Goal: Information Seeking & Learning: Find specific fact

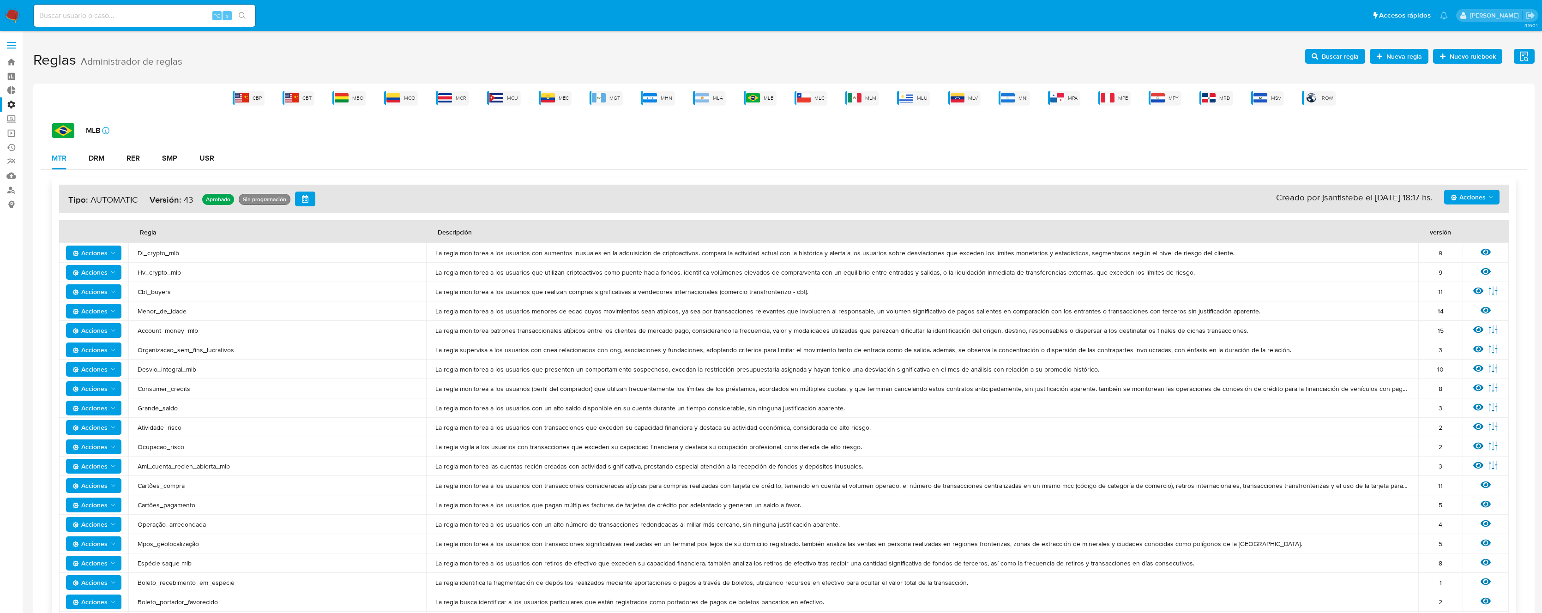
click at [778, 97] on div "CBP CBT MBO MCO MCR MCU MEC MGT MHN MLA MLB MLC MLM MLU MLV MNI MPA MPE MPY MRD…" at bounding box center [784, 98] width 1486 height 14
click at [771, 98] on span "MLB" at bounding box center [768, 98] width 10 height 7
click at [160, 158] on button "SMP" at bounding box center [169, 158] width 37 height 22
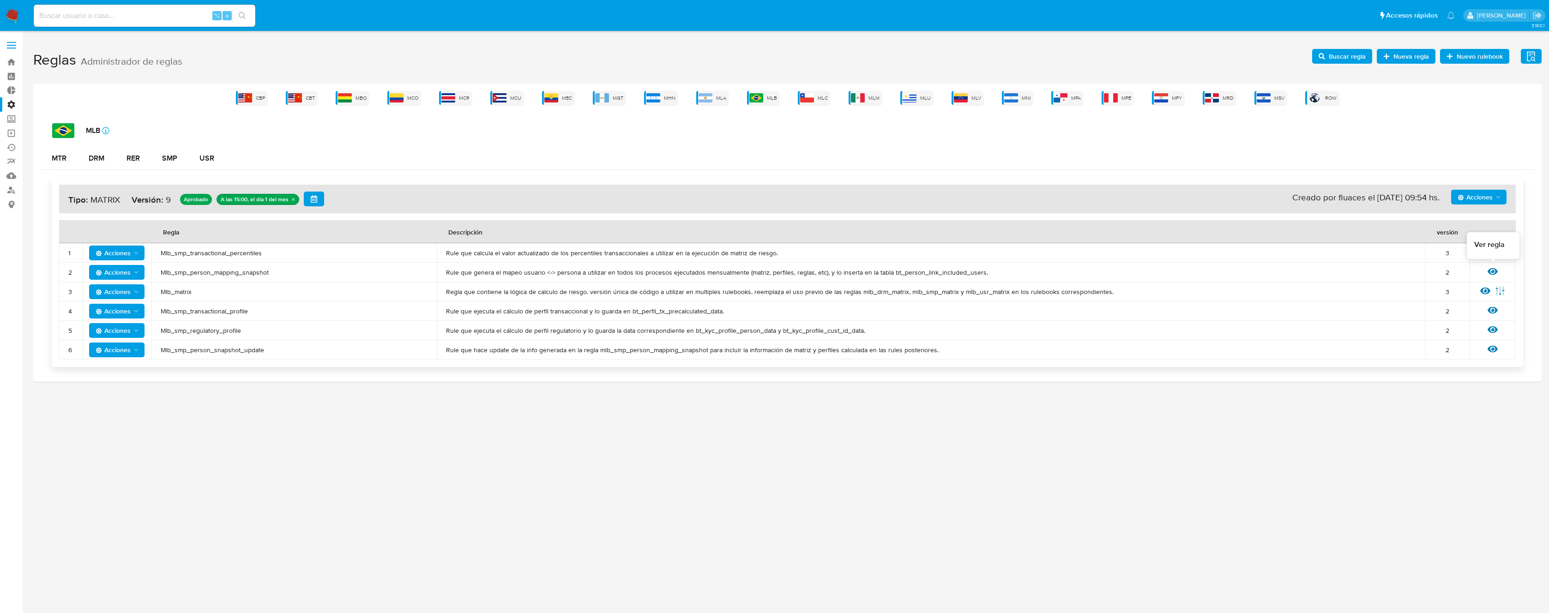
click at [1491, 273] on icon at bounding box center [1492, 271] width 10 height 10
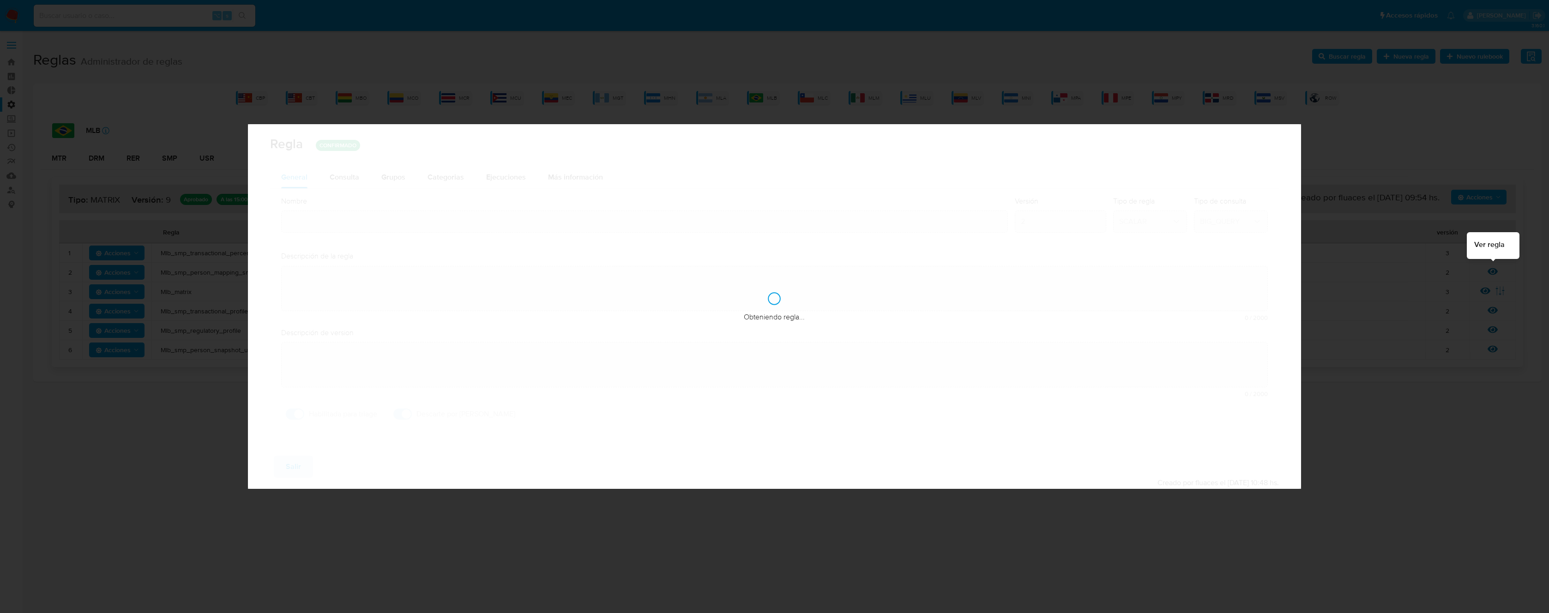
type input "Mlb_smp_person_mapping_snapshot"
type textarea "Rule que genera el mapeo usuario <-> persona a utilizar en todos los procesos e…"
type textarea "Ppld-6102 - modificación de queries para exceptuar payments de movimientos de p…"
checkbox input "false"
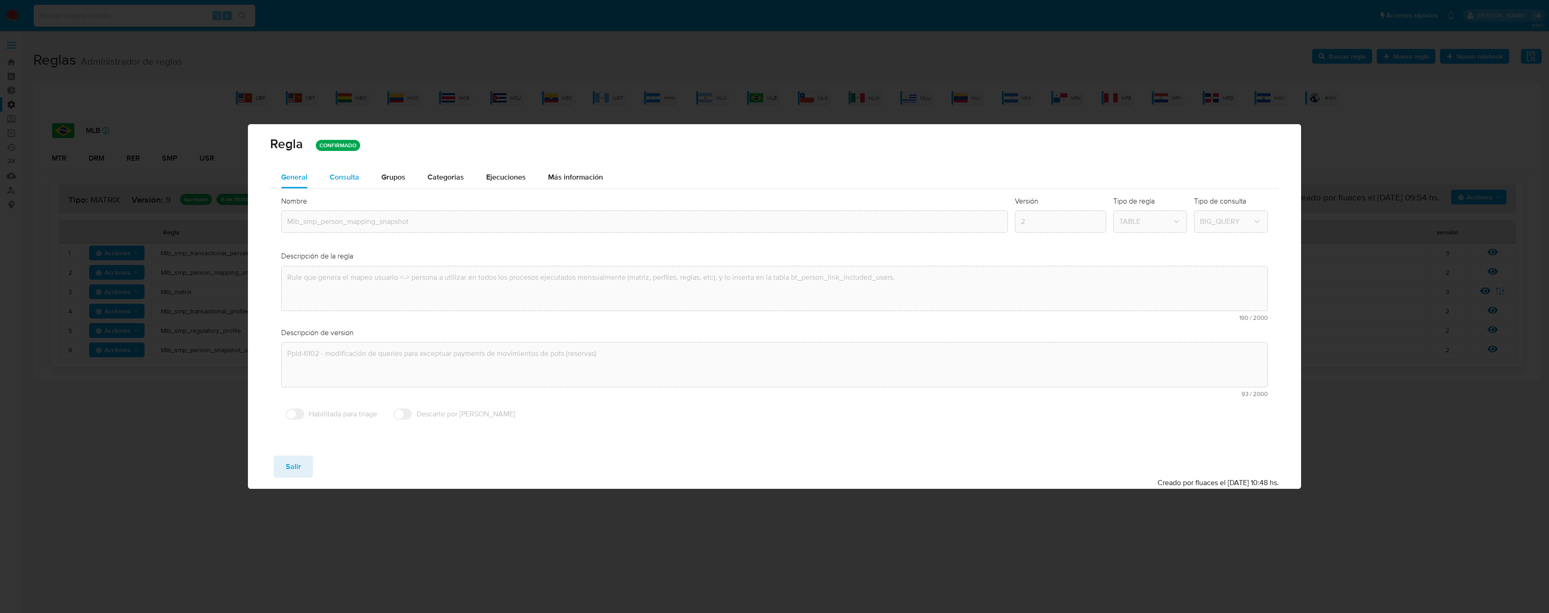
click at [358, 178] on button "Consulta" at bounding box center [344, 177] width 52 height 22
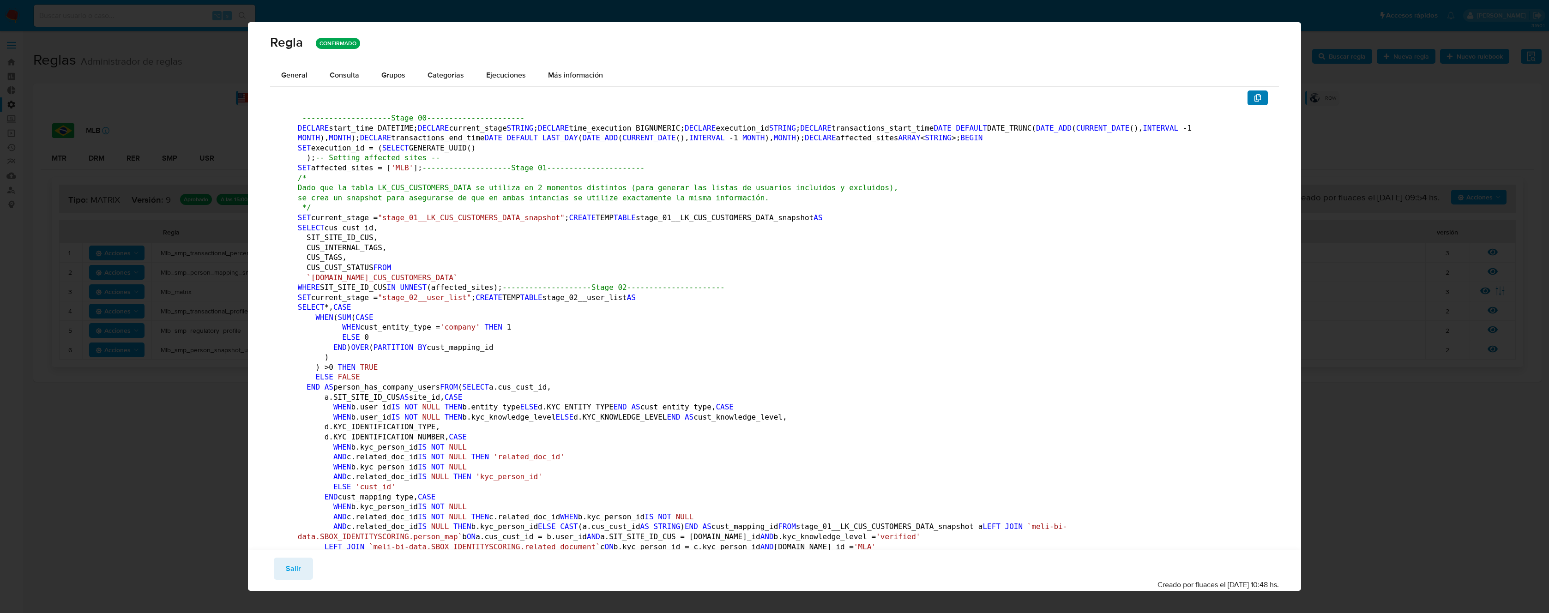
drag, startPoint x: 1252, startPoint y: 98, endPoint x: 1265, endPoint y: 99, distance: 12.9
click at [1254, 98] on icon "button" at bounding box center [1257, 97] width 7 height 7
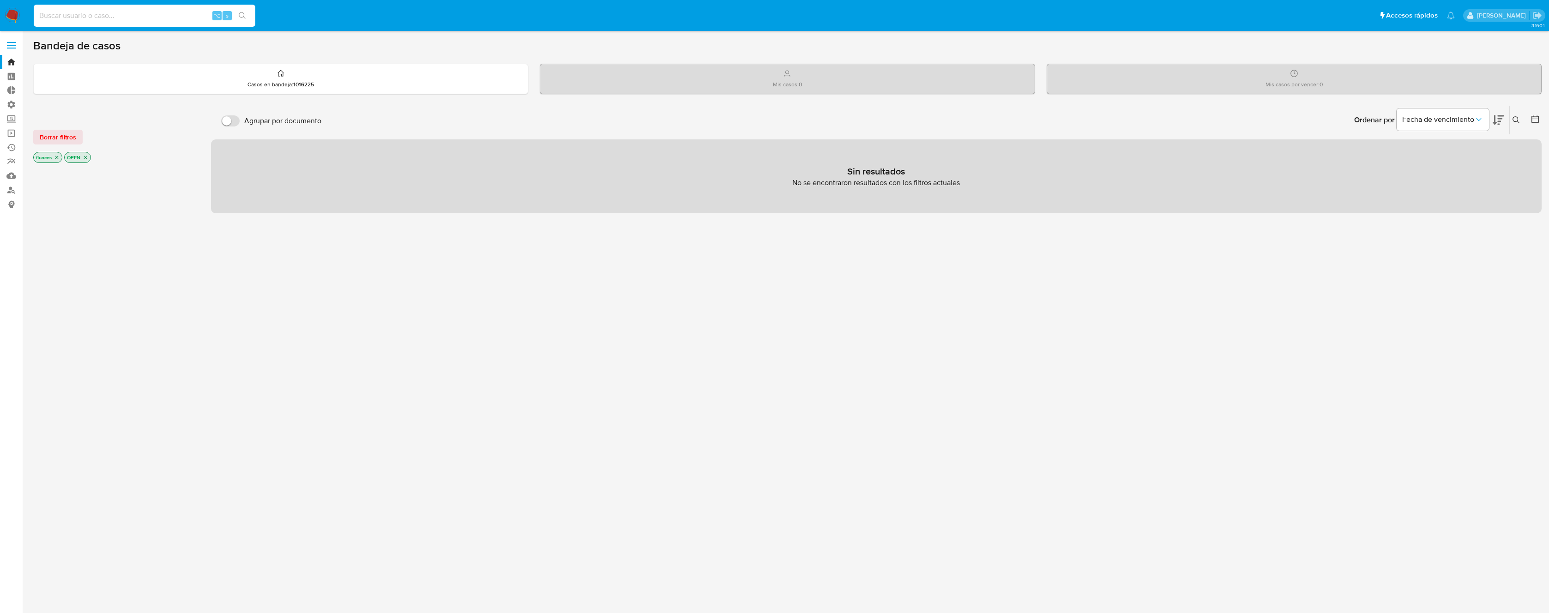
click at [133, 14] on input at bounding box center [145, 16] width 222 height 12
paste input "1352580498"
type input "1352580498"
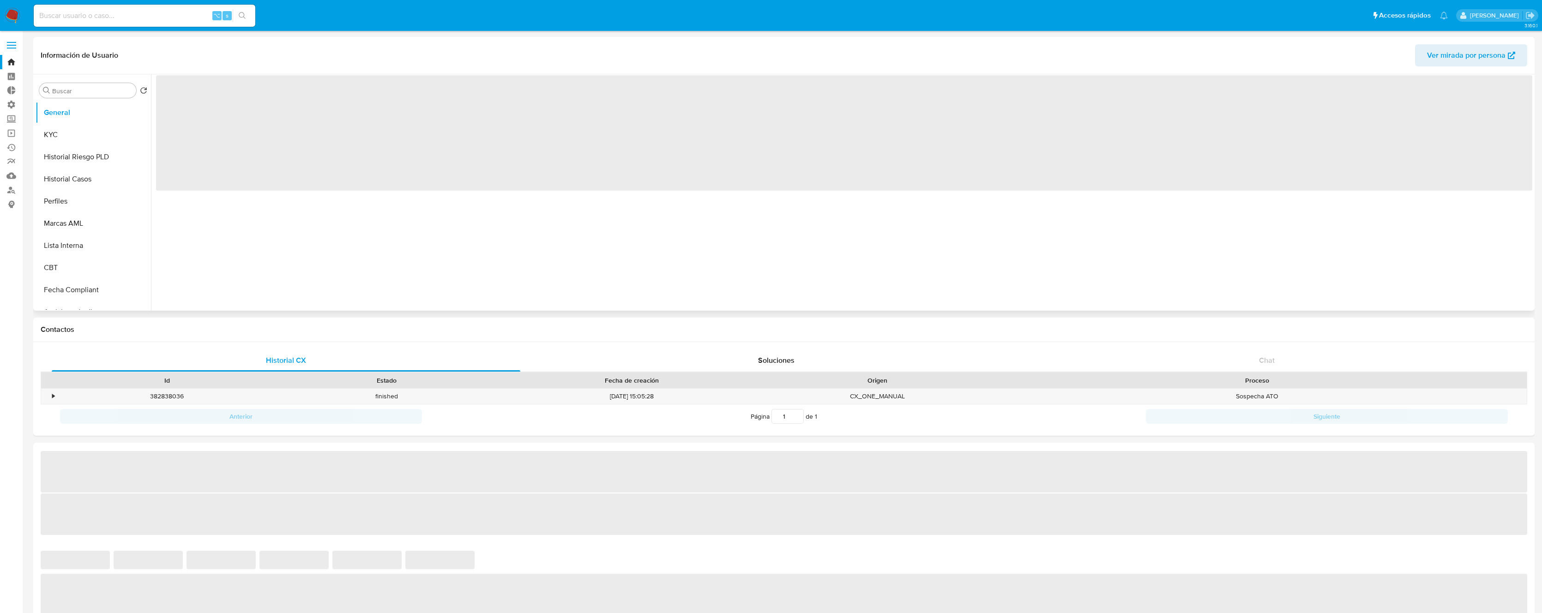
select select "10"
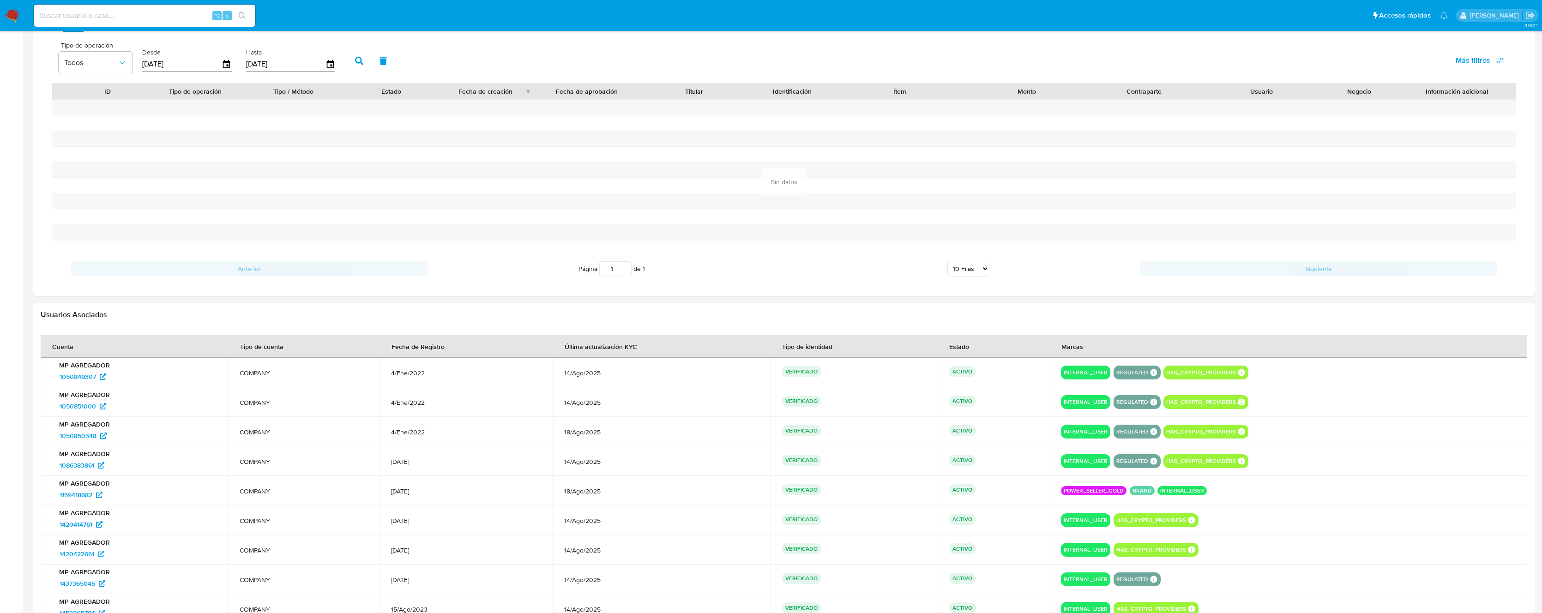
scroll to position [357, 0]
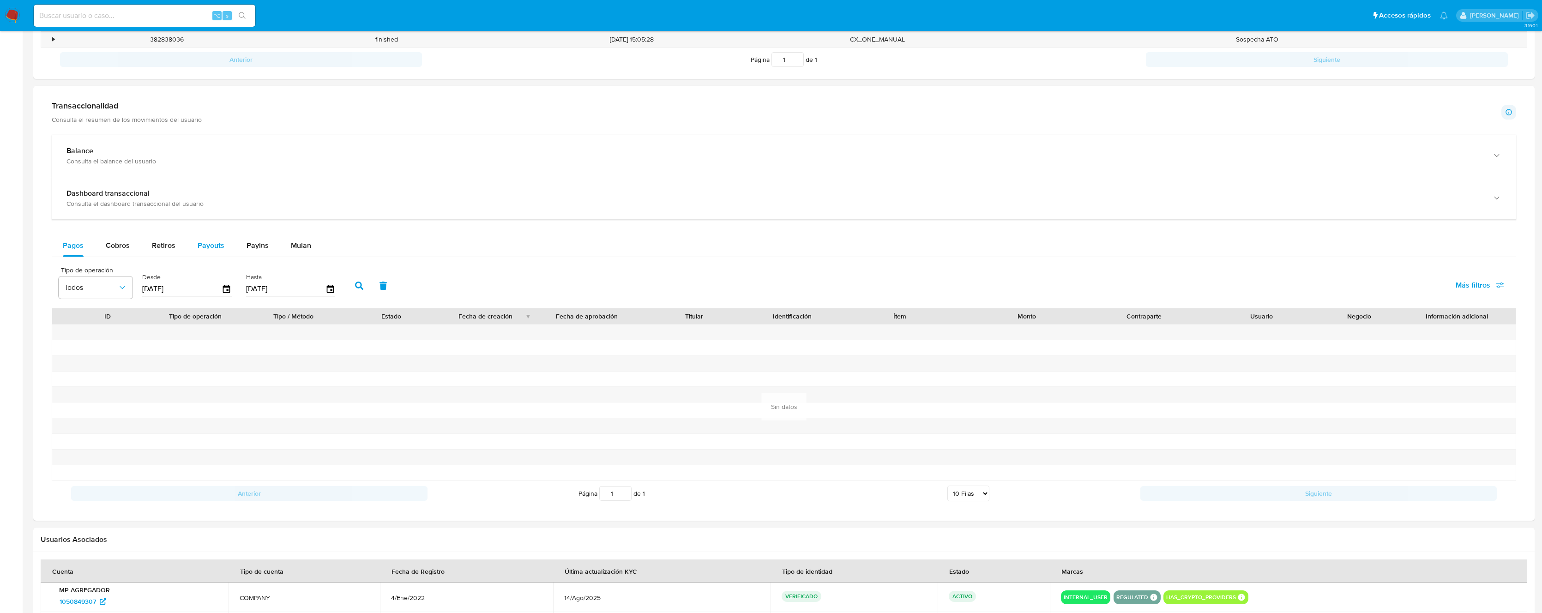
click at [208, 247] on span "Payouts" at bounding box center [211, 245] width 27 height 11
select select "10"
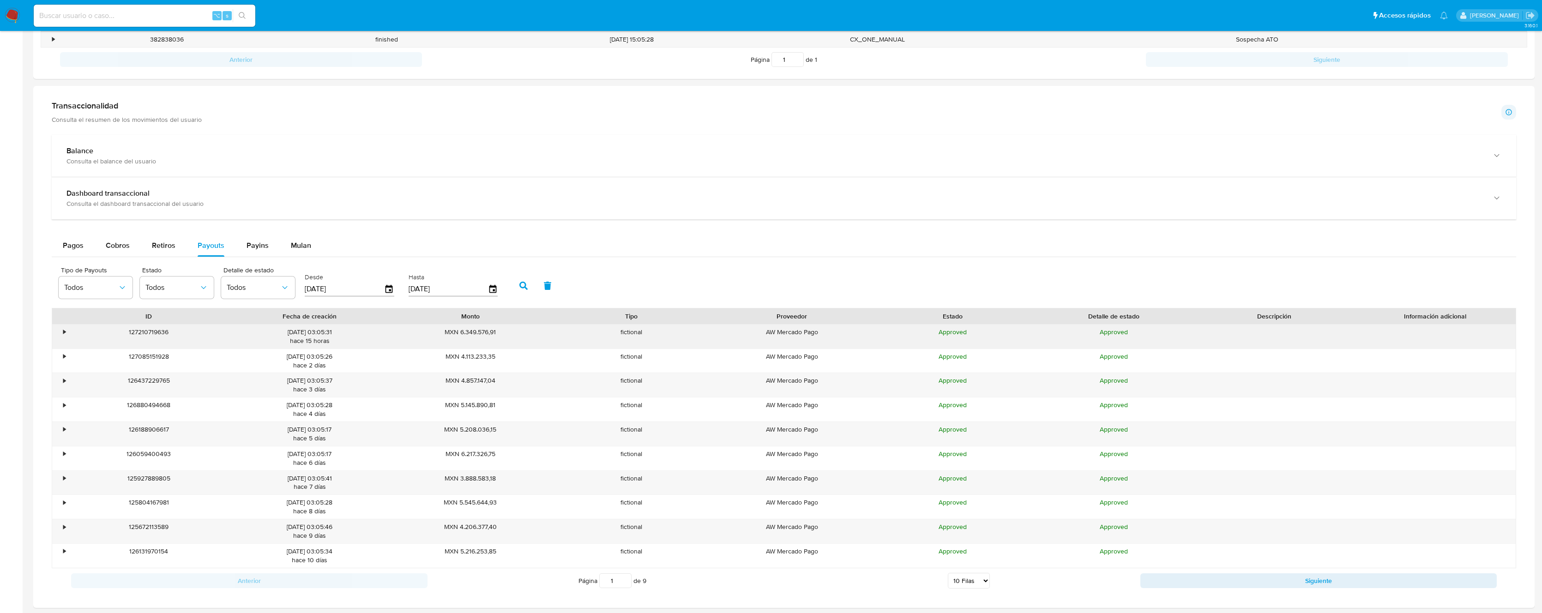
click at [472, 332] on div "MXN 6.349.576,91" at bounding box center [470, 336] width 161 height 24
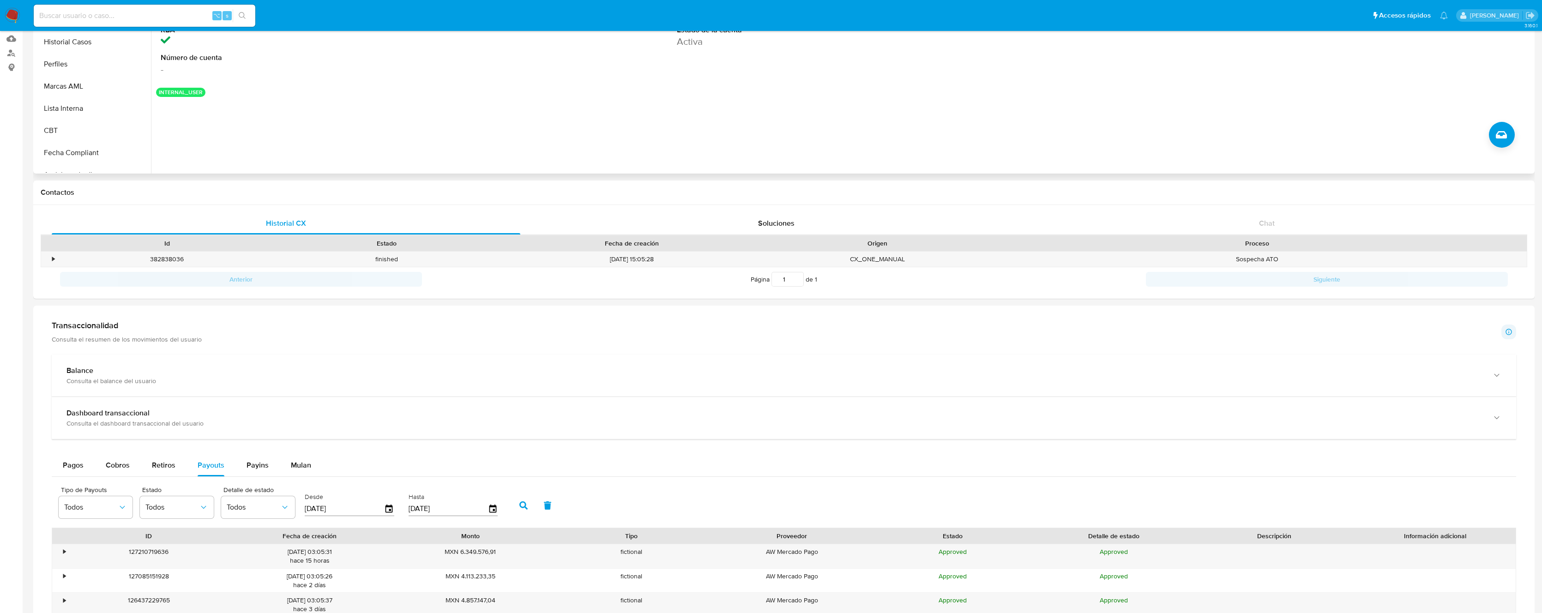
scroll to position [0, 0]
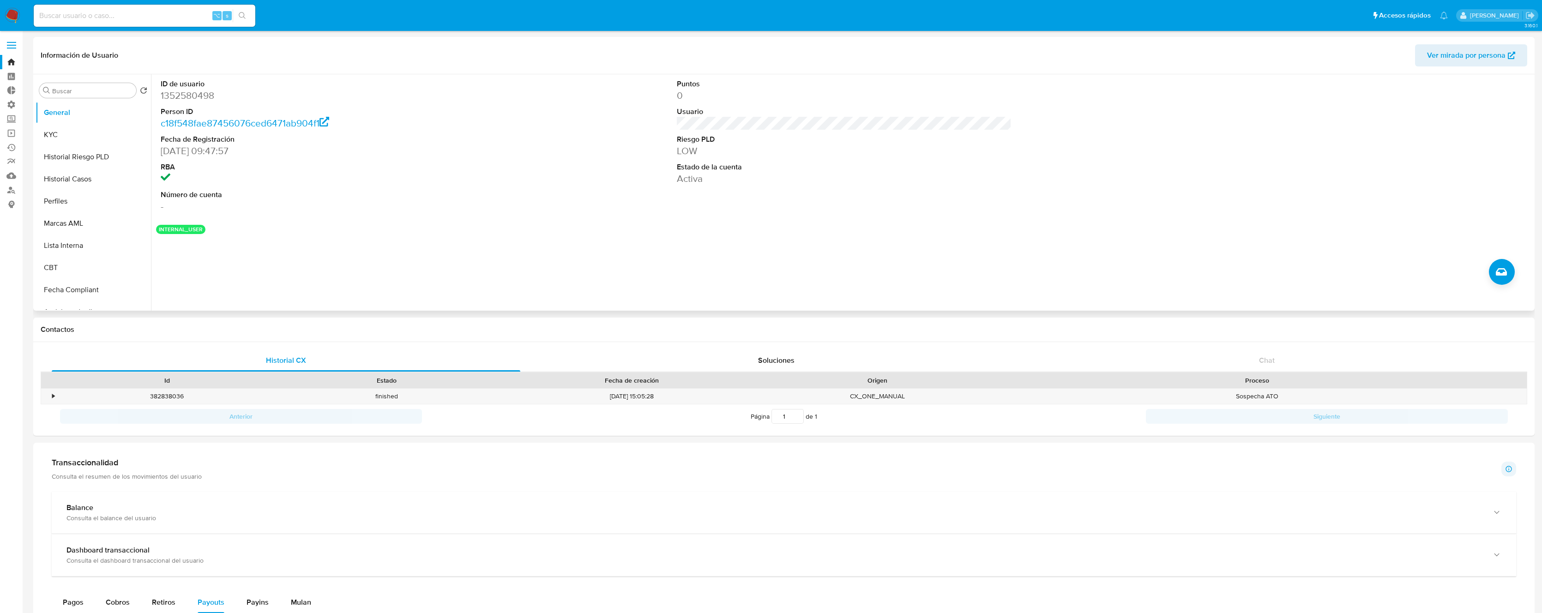
click at [643, 118] on div "ID de usuario 1352580498 Person ID c18f548fae87456076ced6471ab904f1 Fecha de Re…" at bounding box center [844, 145] width 1376 height 143
click at [602, 106] on div "ID de usuario 1352580498 Person ID c18f548fae87456076ced6471ab904f1 Fecha de Re…" at bounding box center [844, 145] width 1376 height 143
click at [175, 228] on button "INTERNAL_USER" at bounding box center [181, 230] width 44 height 4
